Goal: Share content: Share content

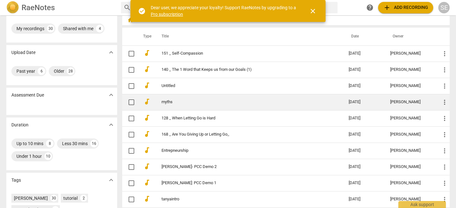
scroll to position [33, 0]
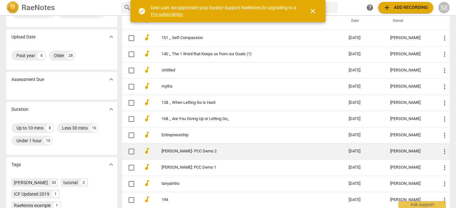
click at [194, 154] on td "[PERSON_NAME]- PCC Demo 2" at bounding box center [249, 151] width 190 height 16
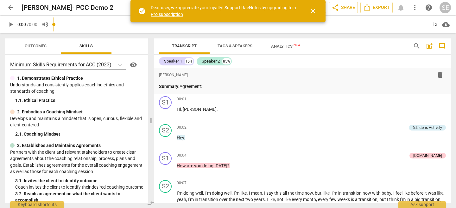
drag, startPoint x: 227, startPoint y: 108, endPoint x: 149, endPoint y: 99, distance: 77.8
click at [149, 99] on span at bounding box center [151, 120] width 4 height 174
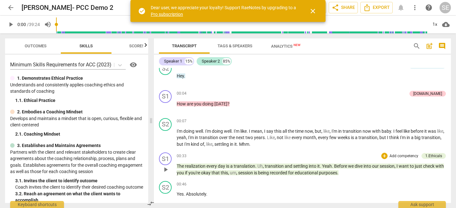
scroll to position [63, 0]
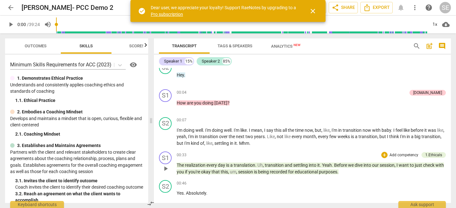
click at [283, 168] on p "The realization every day is a translation . Uh , transition and settling into …" at bounding box center [311, 168] width 269 height 13
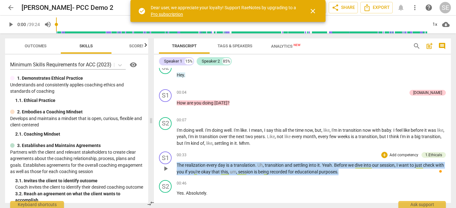
drag, startPoint x: 256, startPoint y: 175, endPoint x: 178, endPoint y: 159, distance: 79.5
click at [178, 159] on div "00:33 + Add competency 1.Ethicals keyboard_arrow_right The realization every da…" at bounding box center [311, 162] width 269 height 23
click at [396, 153] on p "Add competency" at bounding box center [404, 155] width 30 height 6
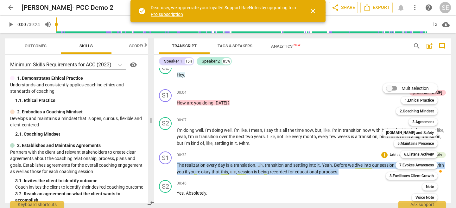
click at [313, 10] on span "close" at bounding box center [313, 11] width 8 height 8
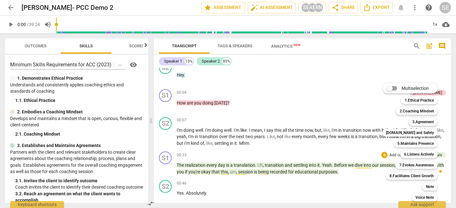
click at [341, 8] on div at bounding box center [228, 104] width 456 height 208
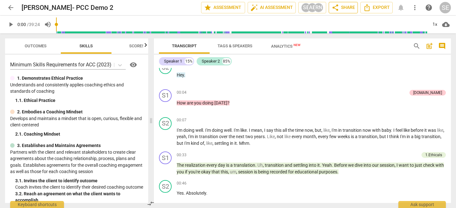
click at [339, 8] on span "share" at bounding box center [336, 8] width 8 height 8
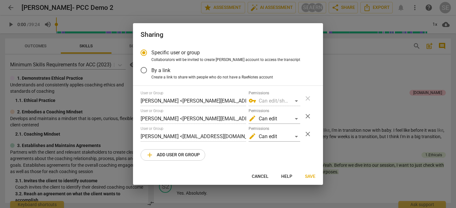
click at [346, 80] on div at bounding box center [228, 104] width 456 height 208
radio input "false"
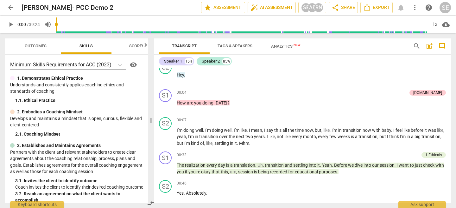
click at [9, 8] on span "arrow_back" at bounding box center [11, 8] width 8 height 8
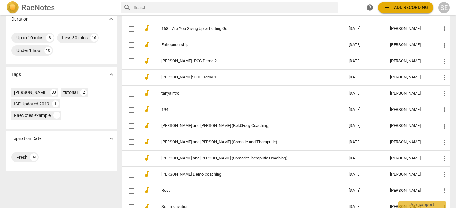
scroll to position [128, 0]
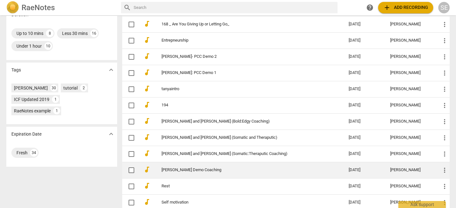
click at [208, 172] on td "[PERSON_NAME] Demo Coaching" at bounding box center [249, 170] width 190 height 16
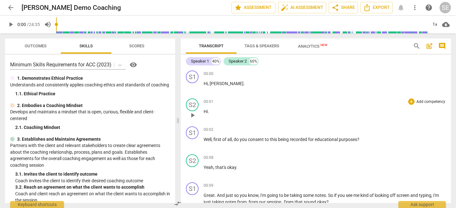
drag, startPoint x: 227, startPoint y: 121, endPoint x: 183, endPoint y: 110, distance: 45.3
click at [176, 120] on span at bounding box center [178, 120] width 4 height 174
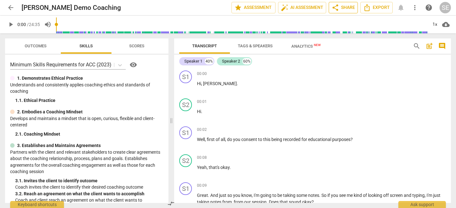
click at [339, 8] on span "share Share" at bounding box center [343, 8] width 23 height 8
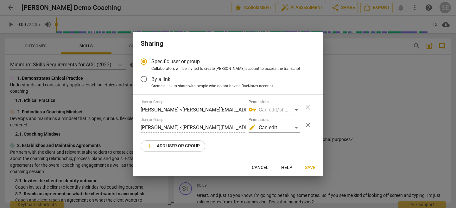
click at [307, 125] on span "close" at bounding box center [308, 125] width 8 height 8
radio input "false"
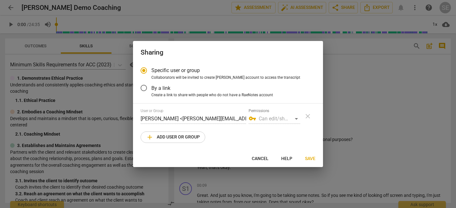
click at [307, 116] on div "User or Group [PERSON_NAME] <[PERSON_NAME][EMAIL_ADDRESS][DOMAIN_NAME]> Permiss…" at bounding box center [228, 115] width 175 height 15
click at [144, 88] on input "By a link" at bounding box center [143, 87] width 15 height 15
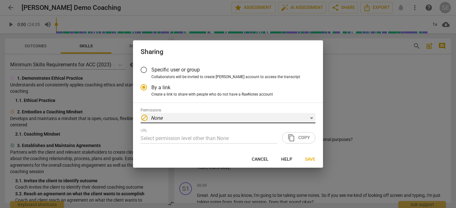
click at [230, 119] on div "block None" at bounding box center [228, 118] width 175 height 10
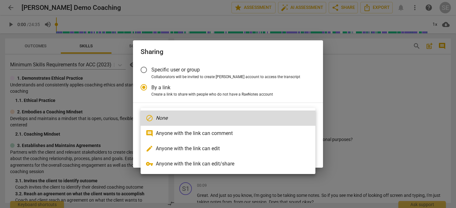
click at [218, 146] on li "edit Anyone with the link can edit" at bounding box center [228, 148] width 175 height 15
radio input "false"
type input "[URL][DOMAIN_NAME]"
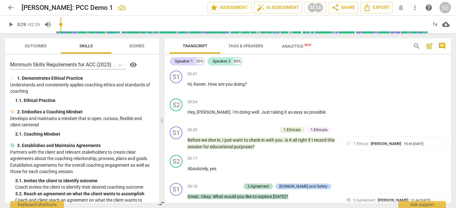
scroll to position [163, 0]
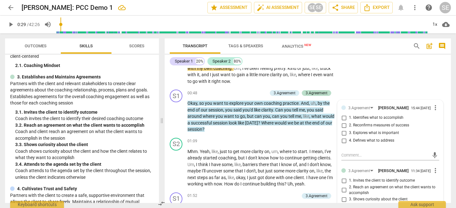
type input "30"
